Goal: Task Accomplishment & Management: Complete application form

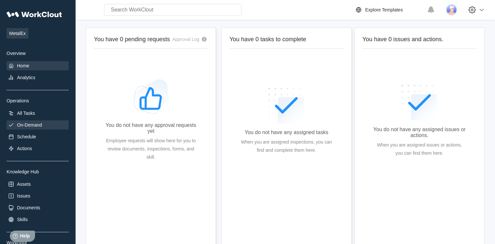
click at [27, 126] on div "On-Demand" at bounding box center [29, 124] width 25 height 5
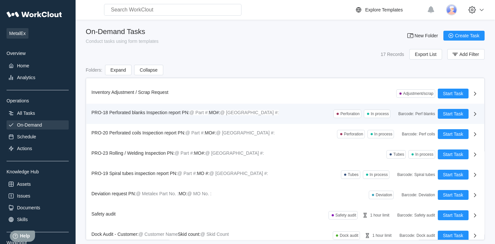
scroll to position [182, 0]
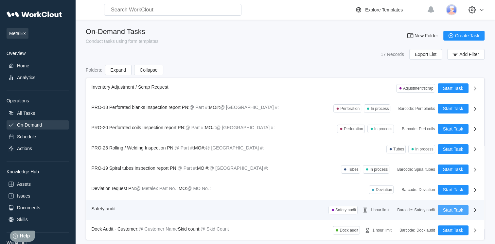
click at [450, 209] on span "Start Task" at bounding box center [453, 210] width 20 height 5
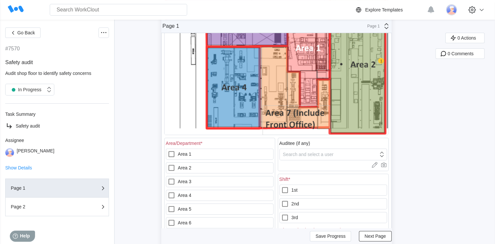
scroll to position [196, 0]
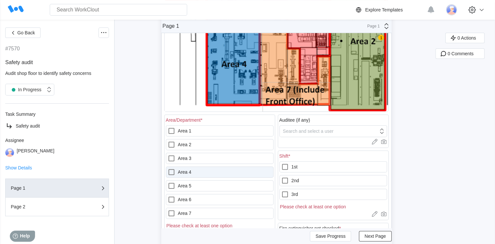
click at [173, 172] on icon at bounding box center [172, 172] width 8 height 8
click at [168, 169] on 4 "Area 4" at bounding box center [168, 168] width 0 height 0
checkbox 4 "true"
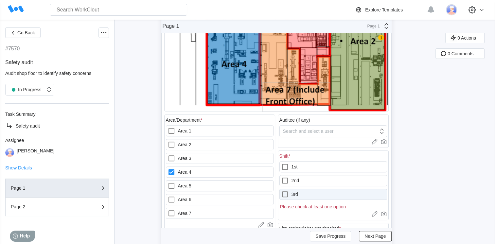
click at [286, 194] on icon at bounding box center [285, 195] width 8 height 8
click at [282, 191] on input "3rd" at bounding box center [281, 191] width 0 height 0
checkbox input "true"
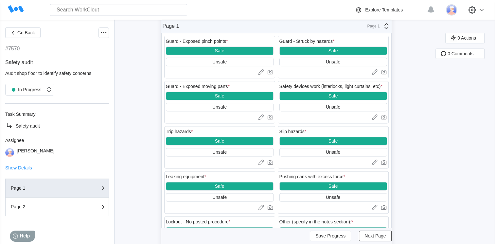
scroll to position [911, 0]
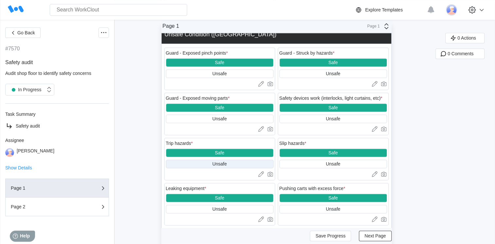
click at [216, 166] on div "Unsafe" at bounding box center [219, 163] width 14 height 5
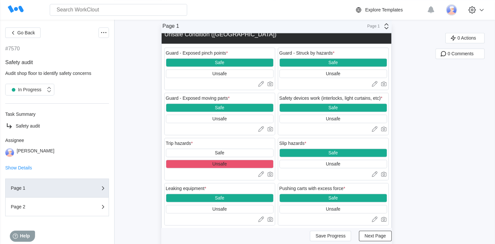
click at [180, 177] on div at bounding box center [220, 174] width 108 height 7
click at [263, 177] on icon at bounding box center [261, 174] width 7 height 7
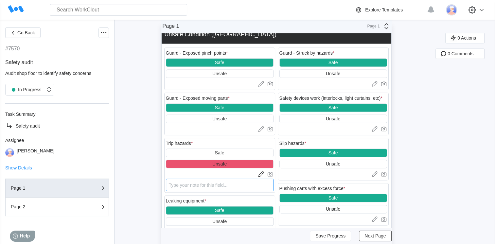
click at [177, 188] on textarea at bounding box center [220, 185] width 108 height 12
type textarea "P"
type textarea "x"
type textarea "Pi"
type textarea "x"
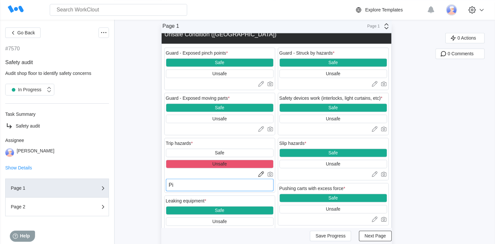
type textarea "Pie"
type textarea "x"
type textarea "Piec"
type textarea "x"
type textarea "Piece"
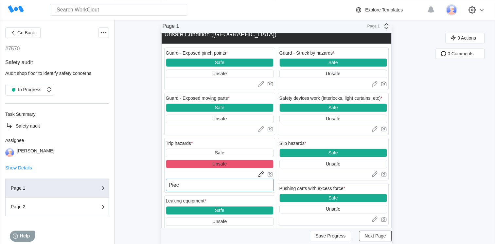
type textarea "x"
type textarea "Piece"
type textarea "x"
type textarea "Piece o"
type textarea "x"
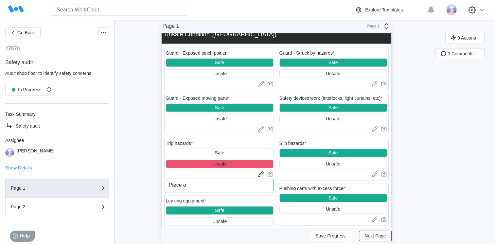
type textarea "Piece of"
type textarea "x"
type textarea "Piece of"
type textarea "x"
type textarea "Piece of w"
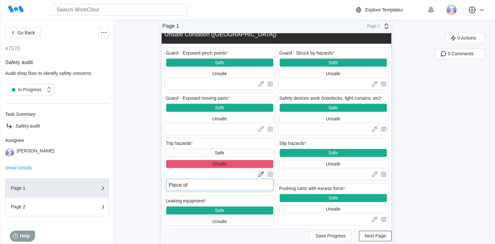
type textarea "x"
type textarea "Piece of wo"
type textarea "x"
type textarea "Piece of woo"
type textarea "x"
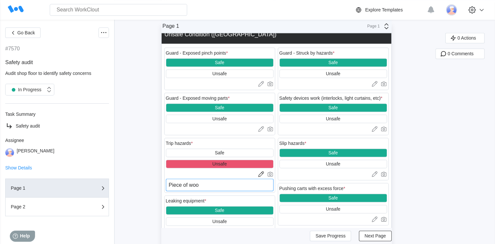
type textarea "Piece of wood"
type textarea "x"
type textarea "Piece of wood"
type textarea "x"
type textarea "Piece of wood w"
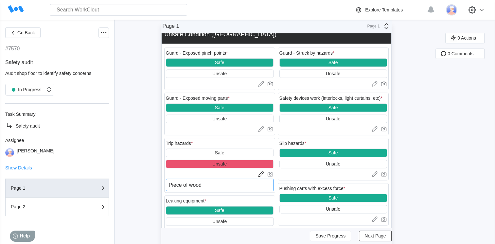
type textarea "x"
type textarea "Piece of wood wi"
type textarea "x"
type textarea "Piece of wood wit"
type textarea "x"
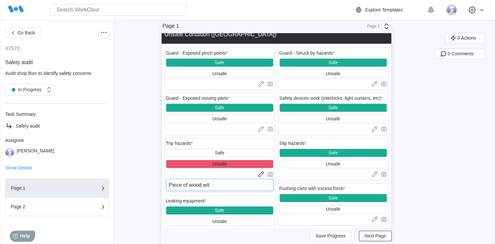
type textarea "Piece of wood with"
type textarea "x"
type textarea "Piece of wood with"
type textarea "x"
type textarea "Piece of wood with n"
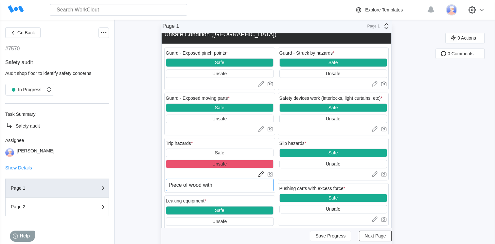
type textarea "x"
type textarea "Piece of wood with na"
type textarea "x"
type textarea "Piece of wood with nai"
type textarea "x"
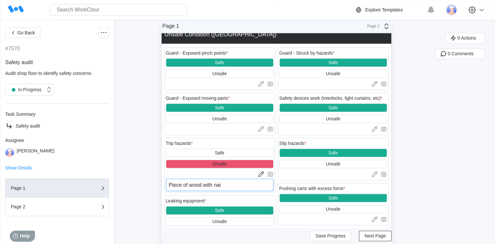
type textarea "Piece of wood with nail"
type textarea "x"
type textarea "Piece of wood with nail"
type textarea "x"
type textarea "Piece of wood with nail s"
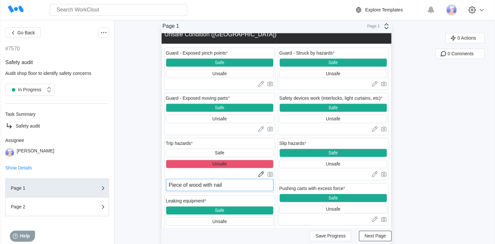
type textarea "x"
type textarea "Piece of wood with nail st"
type textarea "x"
type textarea "Piece of wood with nail sti"
type textarea "x"
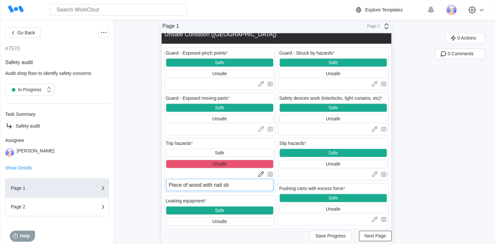
type textarea "Piece of wood with nail stic"
type textarea "x"
type textarea "Piece of wood with nail stick"
type textarea "x"
type textarea "Piece of wood with nail sticki"
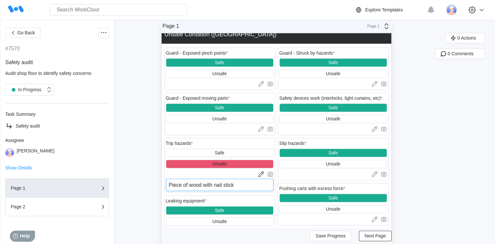
type textarea "x"
type textarea "Piece of wood with nail stickin"
type textarea "x"
type textarea "Piece of wood with nail sticking"
type textarea "x"
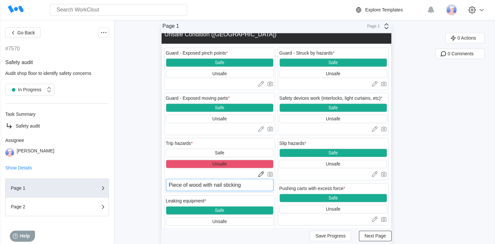
type textarea "Piece of wood with nail sticking"
type textarea "x"
type textarea "Piece of wood with nail sticking o"
type textarea "x"
type textarea "Piece of wood with nail sticking ou"
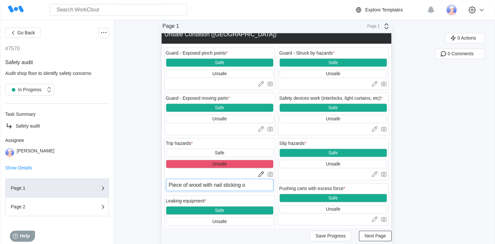
type textarea "x"
type textarea "Piece of wood with nail sticking out"
type textarea "x"
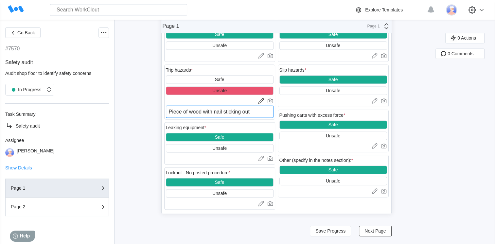
scroll to position [989, 0]
type textarea "Piece of wood with nail sticking out"
click at [381, 232] on span "Next Page" at bounding box center [375, 231] width 21 height 5
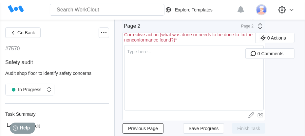
scroll to position [131, 0]
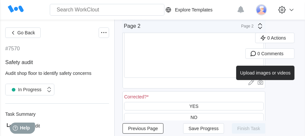
click at [263, 84] on icon at bounding box center [260, 82] width 7 height 7
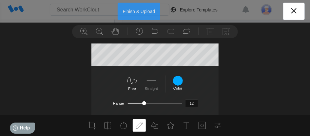
click at [143, 10] on button "Finish & Upload" at bounding box center [139, 11] width 43 height 17
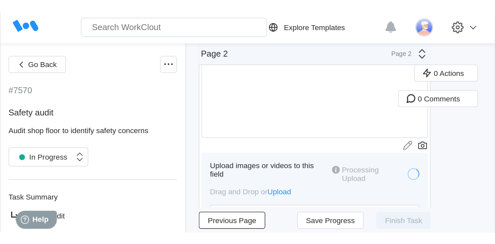
scroll to position [120, 0]
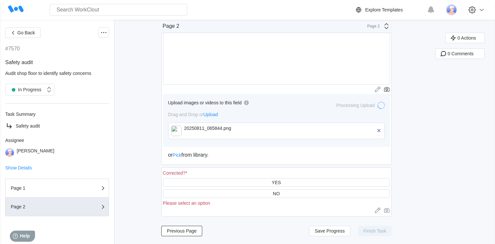
type textarea "x"
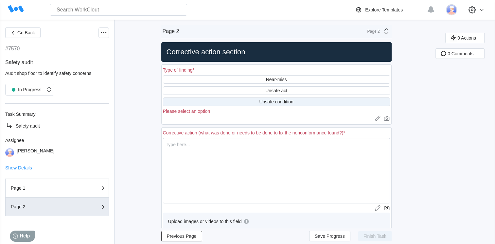
click at [280, 102] on div "Unsafe condition" at bounding box center [276, 101] width 34 height 5
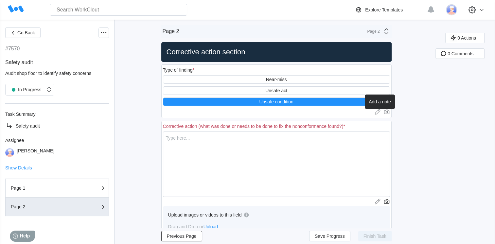
click at [380, 111] on icon at bounding box center [377, 112] width 7 height 7
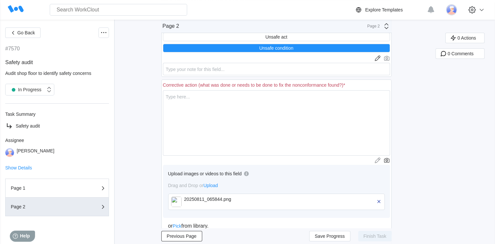
scroll to position [65, 0]
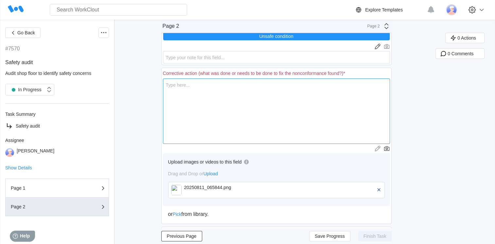
click at [175, 85] on textarea at bounding box center [276, 111] width 227 height 65
type textarea "P"
type textarea "x"
type textarea "Pi"
type textarea "x"
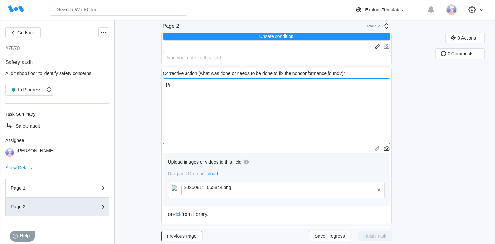
type textarea "Pie"
type textarea "x"
type textarea "Piec"
type textarea "x"
type textarea "Piece"
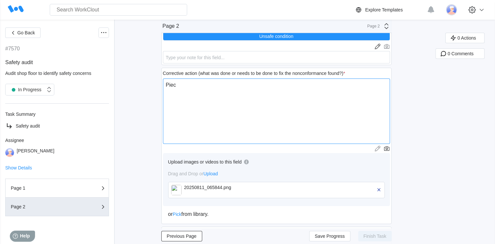
type textarea "x"
type textarea "Piece"
type textarea "x"
type textarea "Piece o"
type textarea "x"
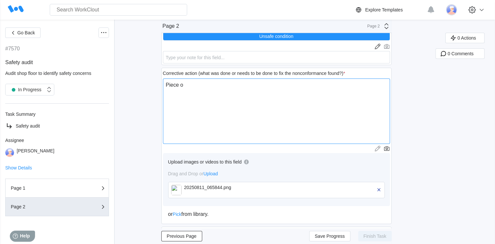
type textarea "Piece of"
type textarea "x"
type textarea "Piece of"
type textarea "x"
type textarea "Piece of w"
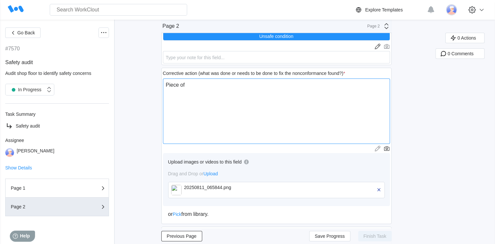
type textarea "x"
type textarea "Piece of wo"
type textarea "x"
type textarea "Piece of woo"
type textarea "x"
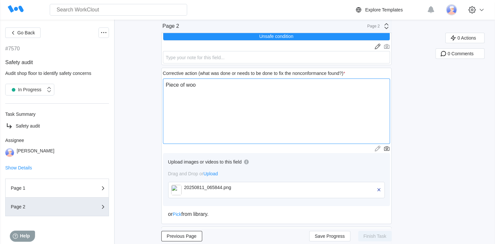
type textarea "Piece of wood"
type textarea "x"
type textarea "Piece of wood"
type textarea "x"
type textarea "Piece of wood w"
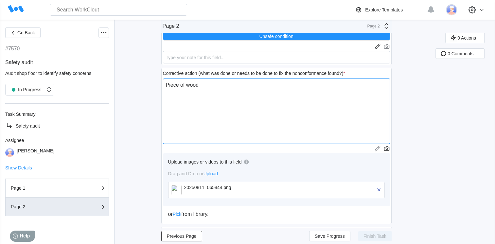
type textarea "x"
type textarea "Piece of wood wi"
type textarea "x"
type textarea "Piece of wood wit"
type textarea "x"
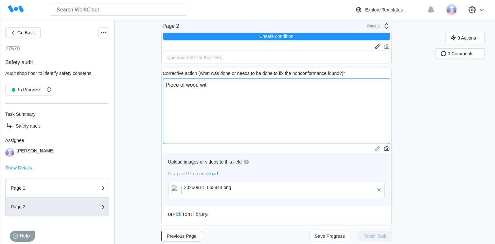
type textarea "Piece of wood with"
type textarea "x"
type textarea "Piece of wood with"
type textarea "x"
type textarea "Piece of wood with n"
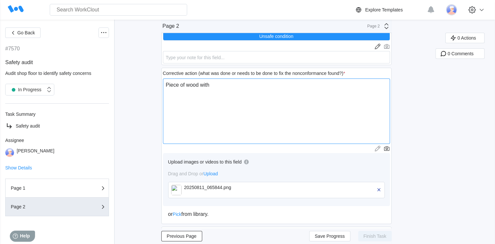
type textarea "x"
type textarea "Piece of wood with na"
type textarea "x"
type textarea "Piece of wood with nai"
type textarea "x"
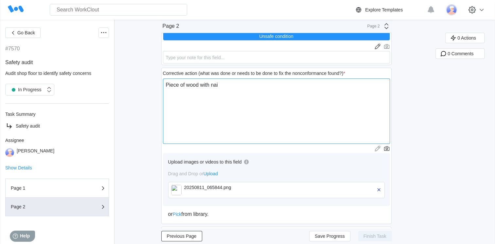
type textarea "Piece of wood with nail"
type textarea "x"
type textarea "Piece of wood with nail"
type textarea "x"
type textarea "Piece of wood with nail s"
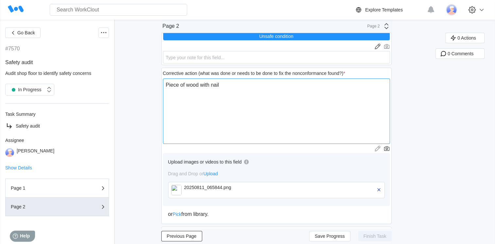
type textarea "x"
type textarea "Piece of wood with nail st"
type textarea "x"
type textarea "Piece of wood with nail sti"
type textarea "x"
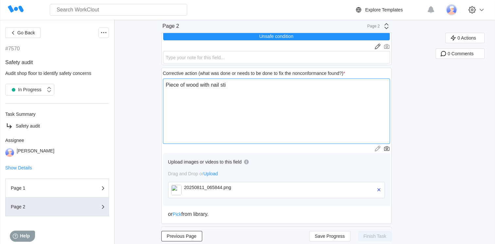
type textarea "Piece of wood with nail stic"
type textarea "x"
type textarea "Piece of wood with nail stick"
type textarea "x"
type textarea "Piece of wood with nail stic"
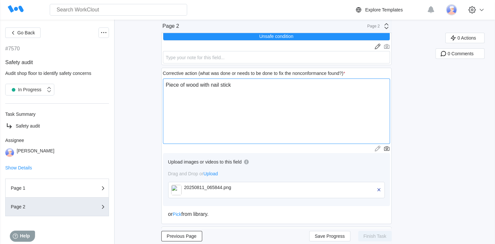
type textarea "x"
type textarea "Piece of wood with nail sticn"
type textarea "x"
type textarea "Piece of wood with nail stic"
type textarea "x"
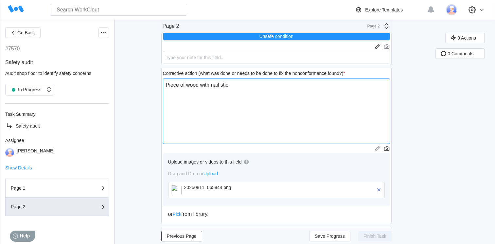
type textarea "Piece of wood with nail stici"
type textarea "x"
type textarea "Piece of wood with nail sticin"
type textarea "x"
type textarea "Piece of wood with nail sticing"
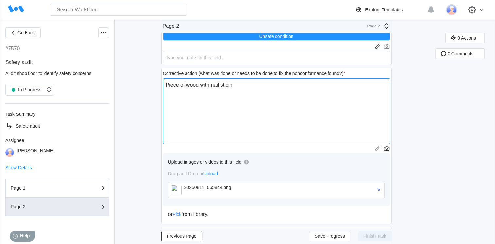
type textarea "x"
type textarea "Piece of wood with nail sticin"
type textarea "x"
type textarea "Piece of wood with nail stici"
type textarea "x"
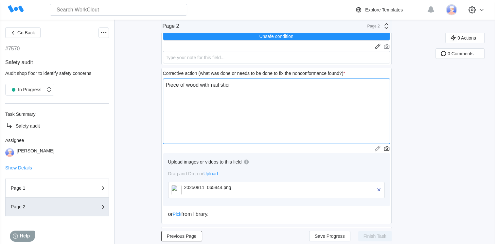
type textarea "Piece of wood with nail stic"
type textarea "x"
type textarea "Piece of wood with nail sticking out"
type textarea "x"
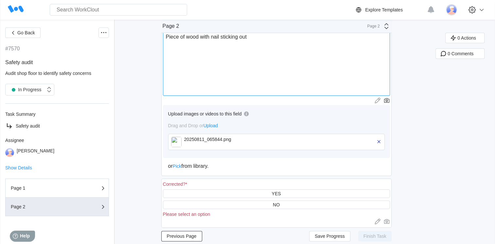
scroll to position [126, 0]
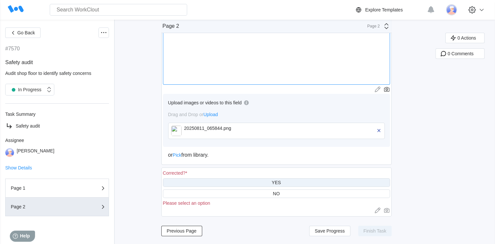
type textarea "Piece of wood with nail sticking out"
click at [272, 184] on div "YES" at bounding box center [276, 182] width 227 height 9
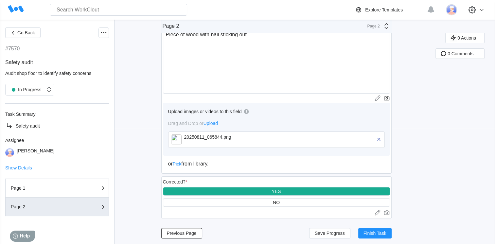
scroll to position [119, 0]
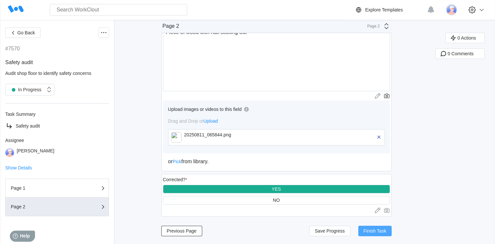
click at [376, 230] on span "Finish Task" at bounding box center [375, 231] width 23 height 5
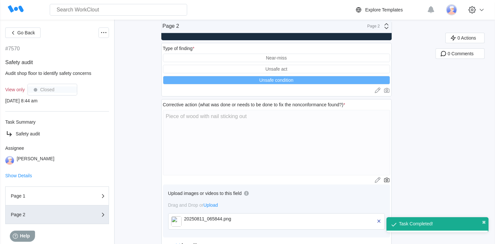
scroll to position [0, 0]
